Goal: Entertainment & Leisure: Browse casually

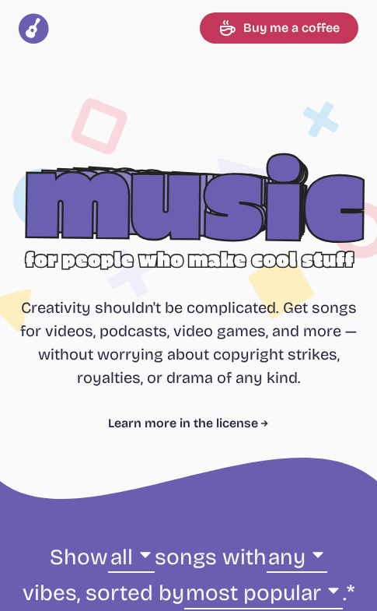
select select "most popular"
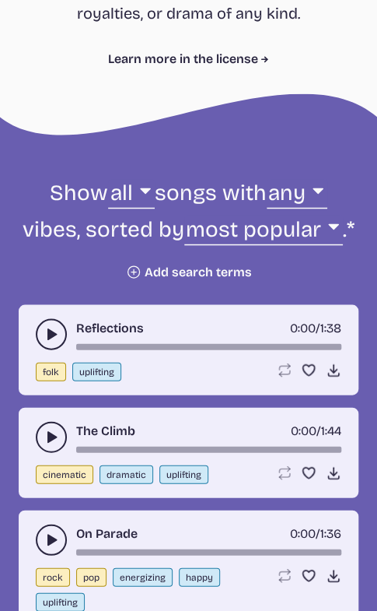
scroll to position [389, 0]
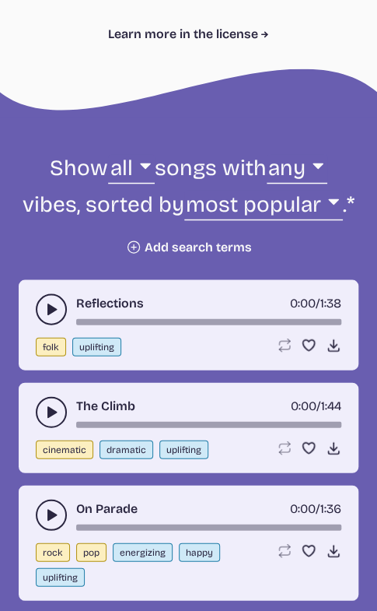
click at [47, 417] on icon "play-pause toggle" at bounding box center [52, 412] width 16 height 16
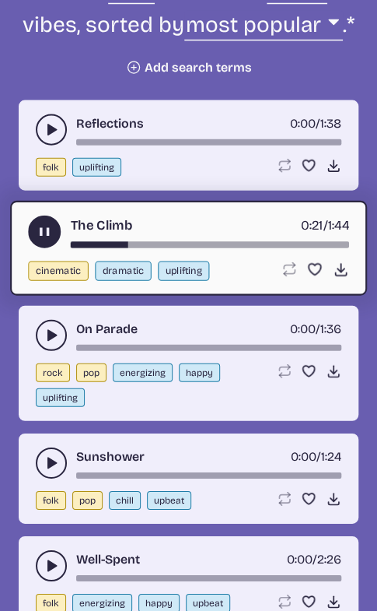
scroll to position [545, 0]
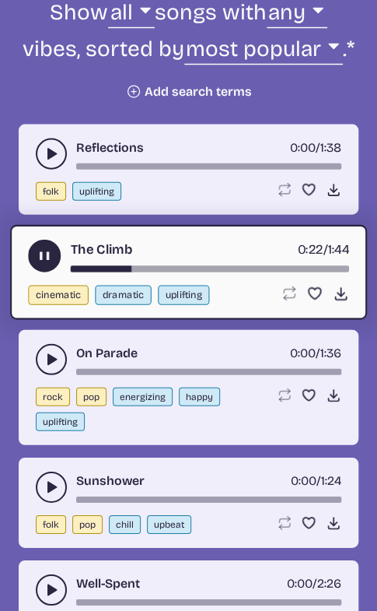
click at [41, 259] on use "play-pause toggle" at bounding box center [45, 255] width 16 height 16
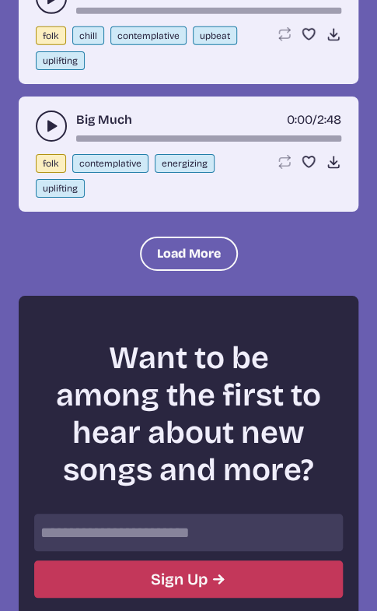
scroll to position [2049, 0]
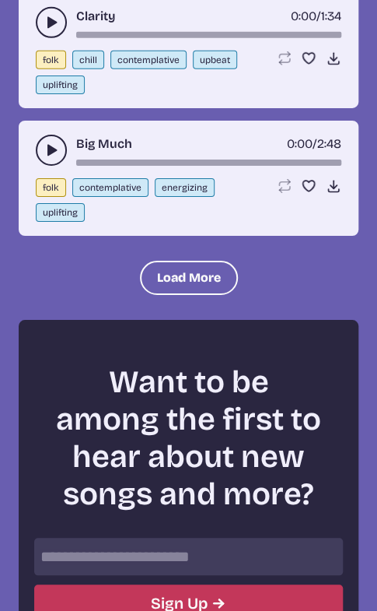
click at [51, 148] on use "play-pause toggle" at bounding box center [52, 150] width 16 height 16
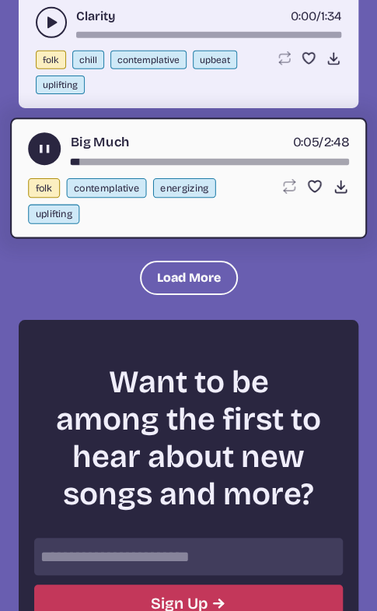
scroll to position [1971, 0]
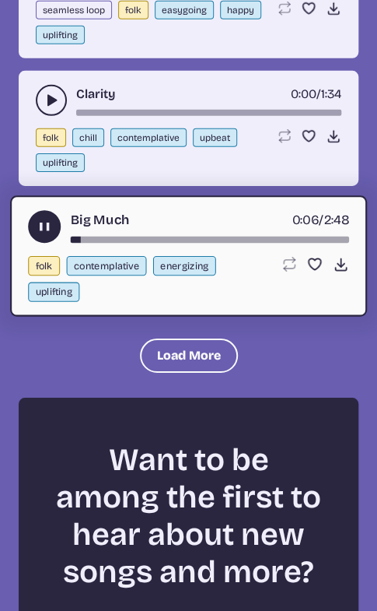
click at [37, 225] on icon "play-pause toggle" at bounding box center [45, 227] width 16 height 16
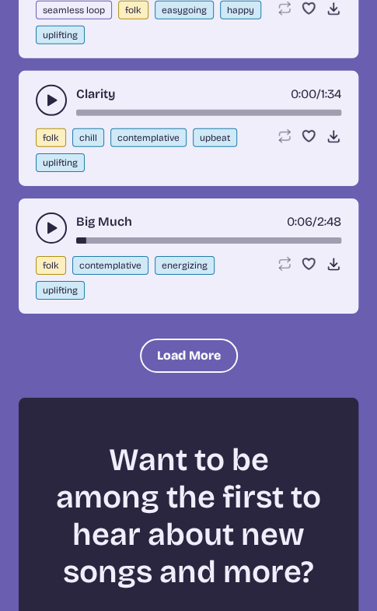
click at [40, 104] on button "play-pause toggle" at bounding box center [51, 100] width 31 height 31
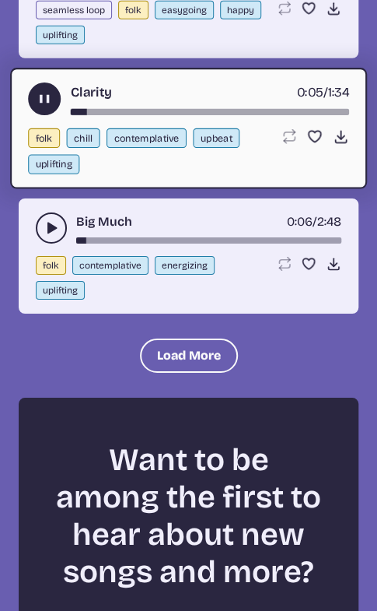
click at [43, 93] on use "play-pause toggle" at bounding box center [45, 99] width 16 height 16
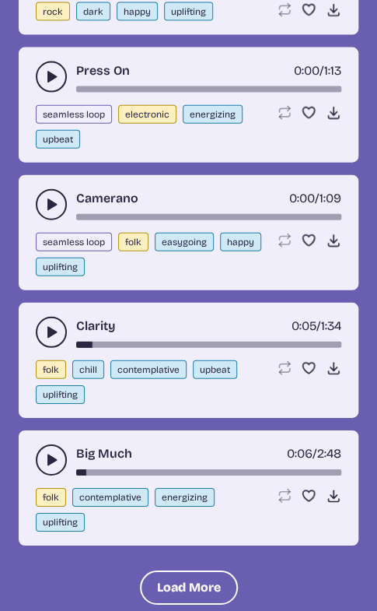
scroll to position [1504, 0]
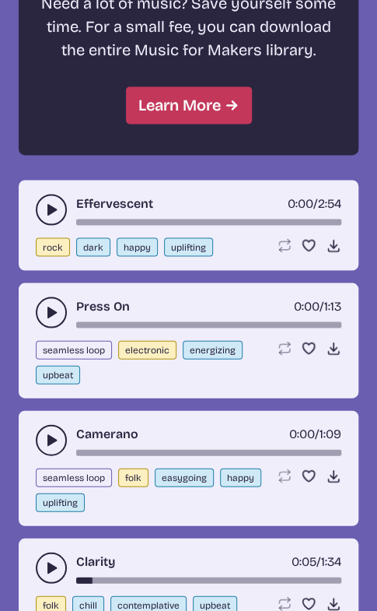
click at [43, 308] on button "play-pause toggle" at bounding box center [51, 311] width 31 height 31
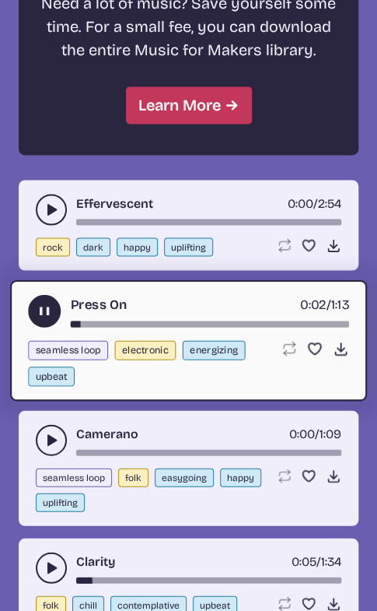
click at [43, 308] on use "play-pause toggle" at bounding box center [45, 311] width 16 height 16
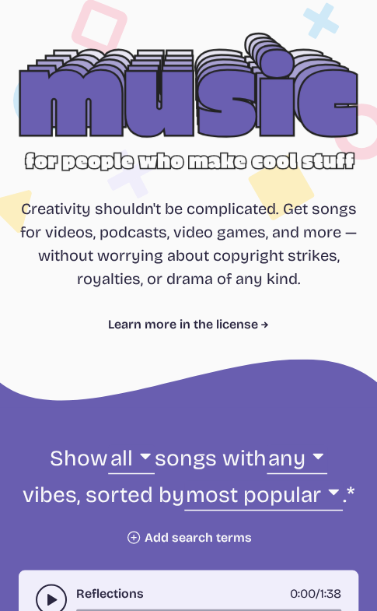
scroll to position [156, 0]
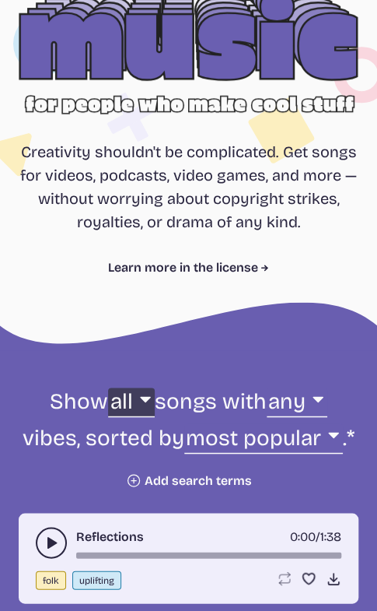
click at [129, 406] on select "all ambient cinematic electronic folk holiday jazz pop rock world" at bounding box center [131, 406] width 46 height 36
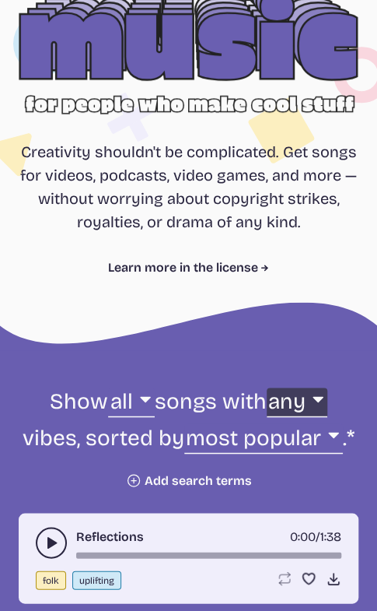
click at [289, 409] on select "any aggressive chill contemplative dark dramatic easygoing energizing happy ser…" at bounding box center [297, 406] width 61 height 36
click at [72, 461] on form "Show all ambient cinematic electronic folk holiday jazz pop rock world all song…" at bounding box center [188, 438] width 377 height 100
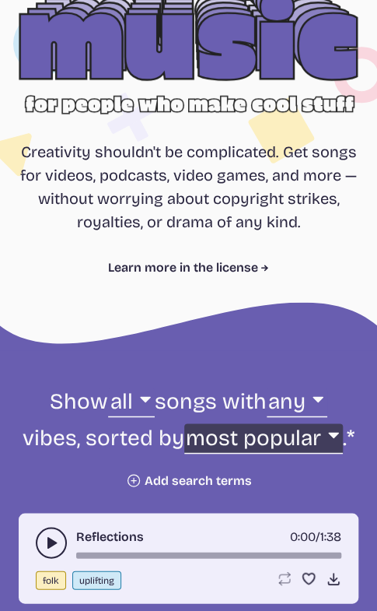
click at [219, 447] on select "newest oldest most popular least popular name" at bounding box center [263, 441] width 159 height 36
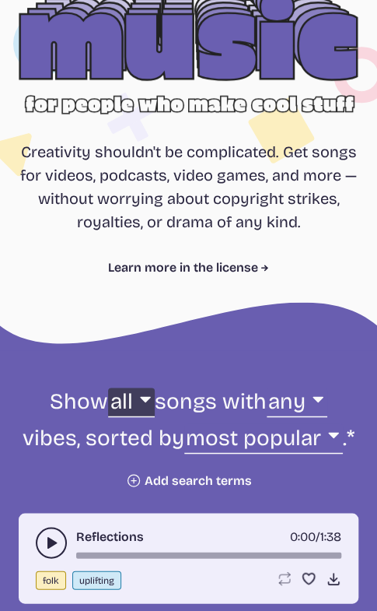
click at [128, 412] on select "all ambient cinematic electronic folk holiday jazz pop rock world" at bounding box center [131, 406] width 46 height 36
select select "rock"
click at [108, 392] on select "all ambient cinematic electronic folk holiday jazz pop rock world" at bounding box center [131, 406] width 46 height 36
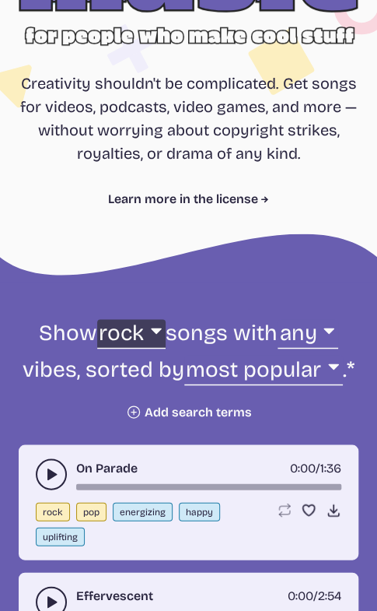
scroll to position [233, 0]
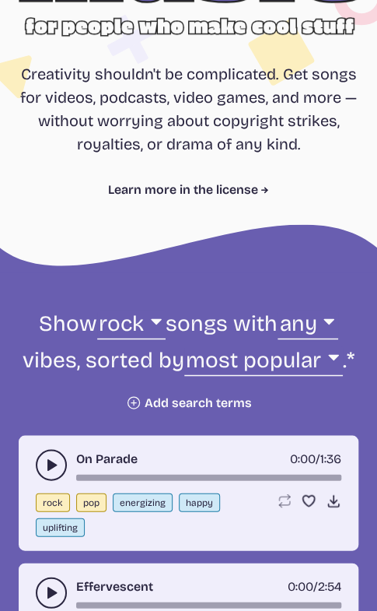
click at [65, 467] on button "play-pause toggle" at bounding box center [51, 464] width 31 height 31
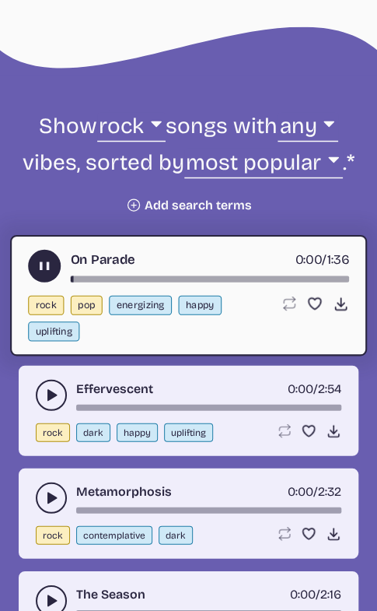
scroll to position [467, 0]
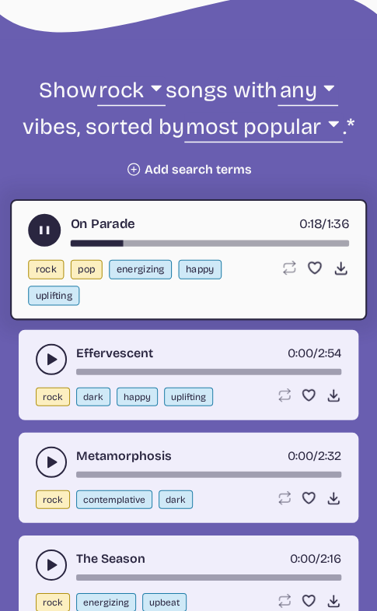
click at [41, 226] on button "play-pause toggle" at bounding box center [44, 229] width 33 height 33
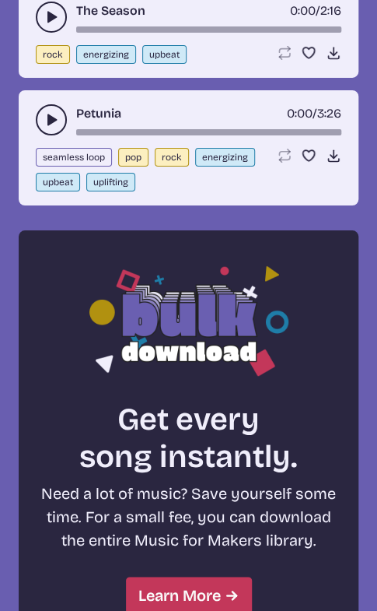
scroll to position [934, 0]
